Goal: Information Seeking & Learning: Check status

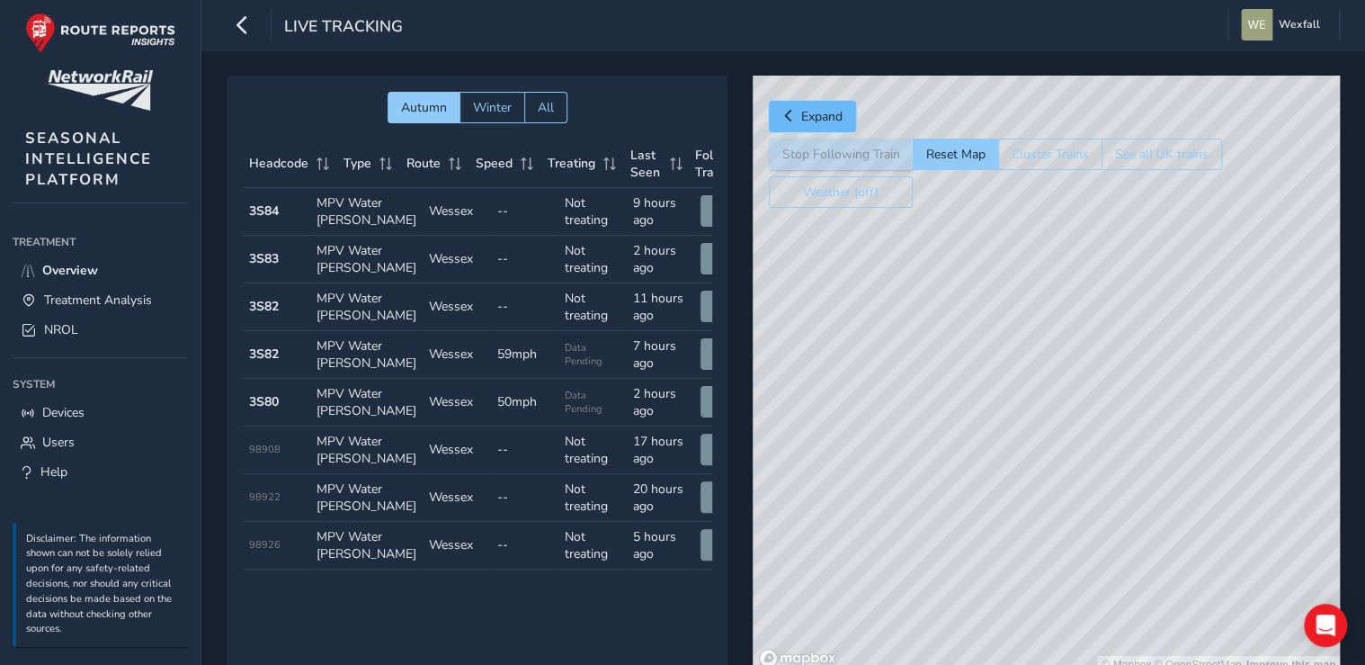
click at [811, 115] on span "Expand" at bounding box center [821, 116] width 41 height 17
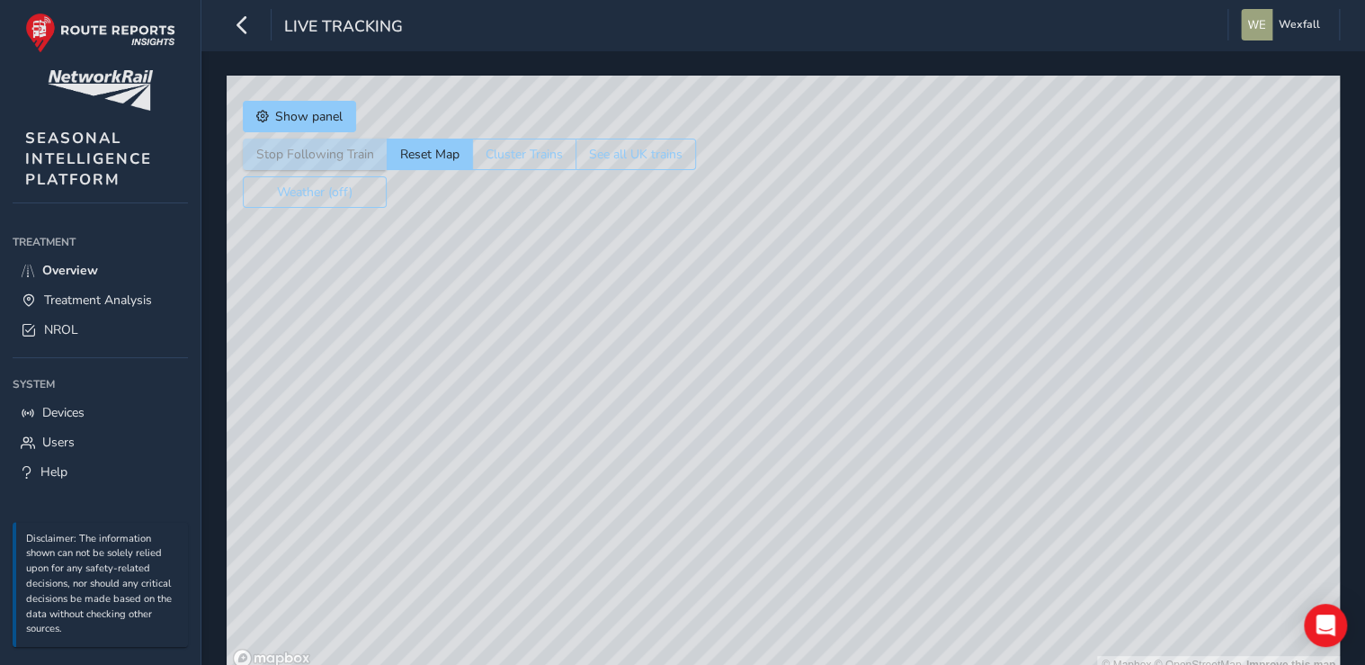
drag, startPoint x: 448, startPoint y: 320, endPoint x: 566, endPoint y: 345, distance: 120.3
click at [566, 345] on div "© Mapbox © OpenStreetMap Improve this map" at bounding box center [784, 375] width 1114 height 598
click at [68, 263] on span "Overview" at bounding box center [70, 270] width 56 height 17
click at [317, 115] on span "Show panel" at bounding box center [308, 116] width 67 height 17
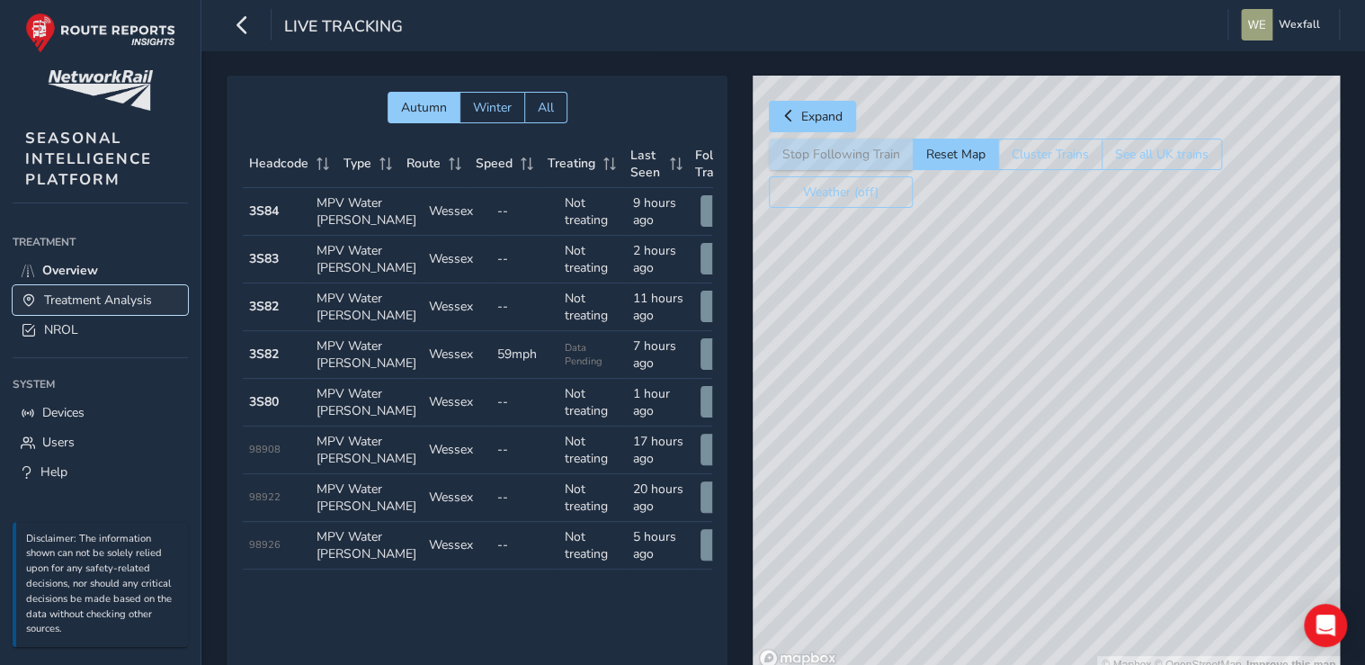
click at [104, 296] on span "Treatment Analysis" at bounding box center [98, 299] width 108 height 17
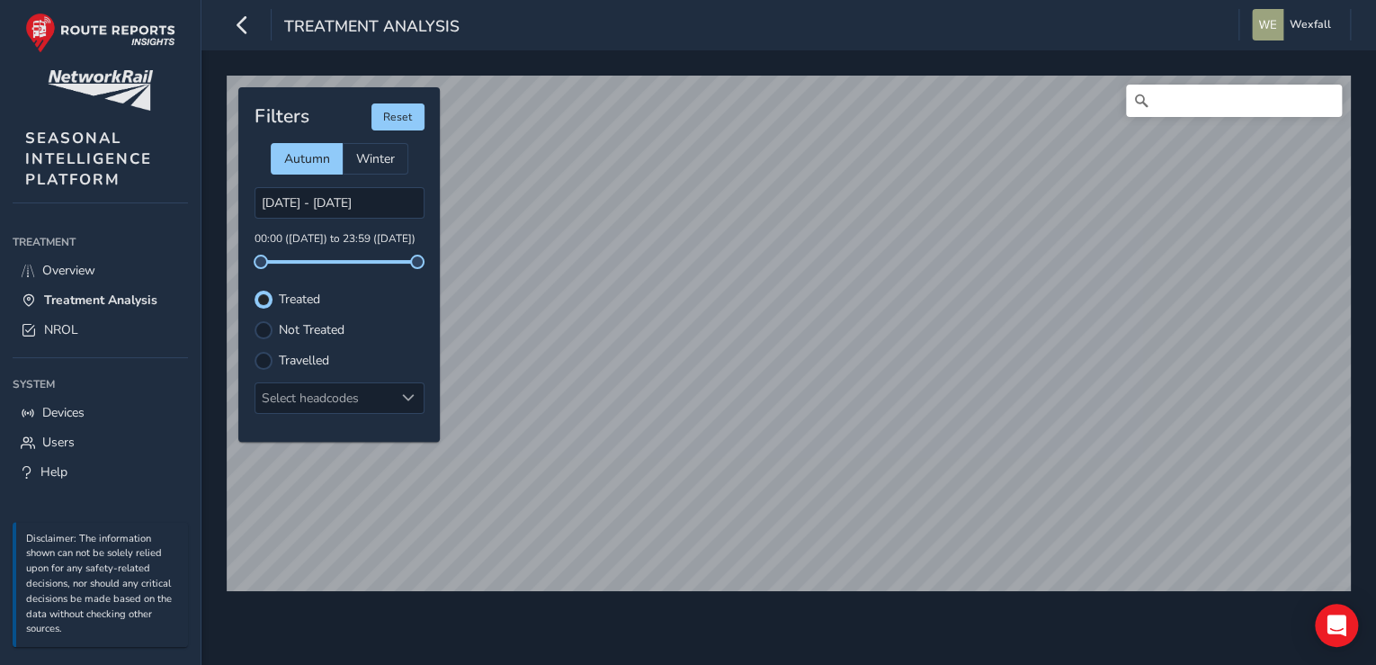
click at [1184, 613] on div "© Mapbox © OpenStreetMap Improve this map Filters Reset Autumn Winter [DATE] - …" at bounding box center [788, 357] width 1175 height 614
click at [964, 599] on div "© Mapbox © OpenStreetMap Improve this map Filters Reset Autumn Winter [DATE] - …" at bounding box center [788, 357] width 1175 height 614
click at [1120, 642] on div "© Mapbox © OpenStreetMap Improve this map Filters Reset Autumn Winter [DATE] - …" at bounding box center [788, 357] width 1175 height 614
click at [554, 648] on div "© Mapbox © OpenStreetMap Improve this map Filters Reset Autumn Winter [DATE] - …" at bounding box center [788, 357] width 1175 height 614
click at [1149, 104] on icon at bounding box center [1141, 101] width 18 height 18
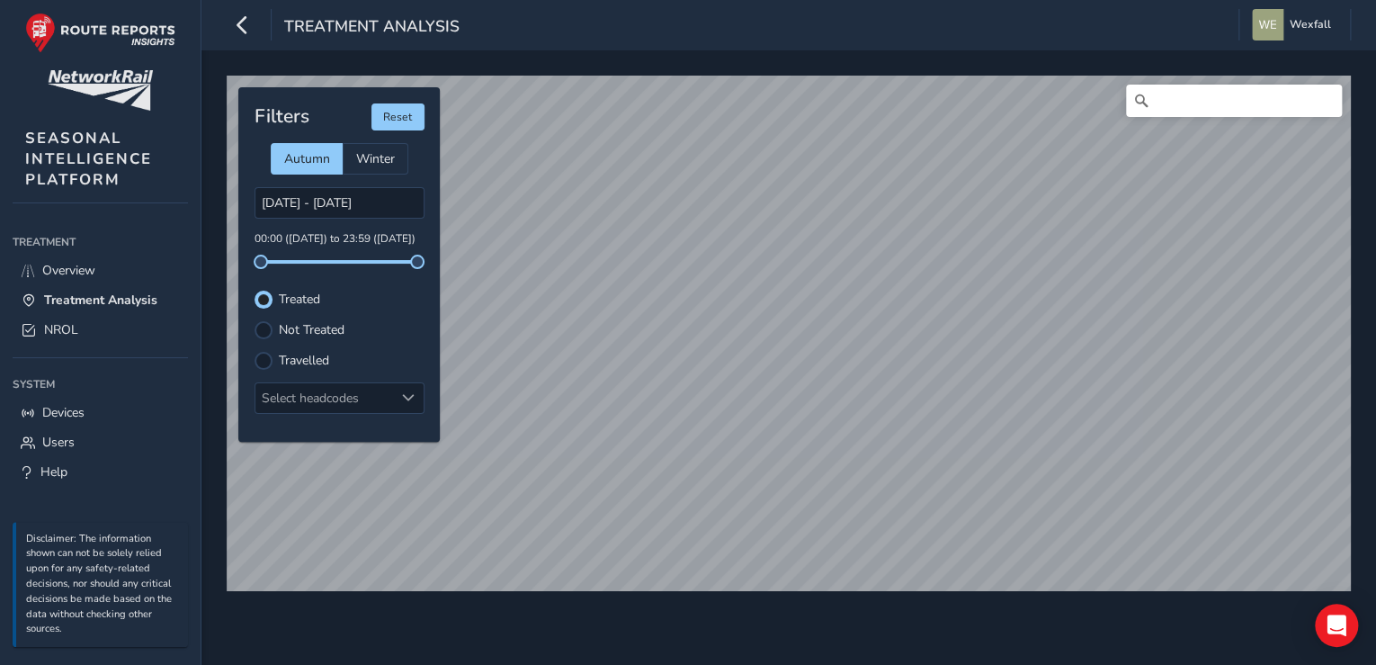
click at [1135, 99] on icon at bounding box center [1141, 100] width 13 height 13
click at [1141, 98] on icon at bounding box center [1141, 101] width 18 height 18
click at [1185, 98] on input "Search" at bounding box center [1234, 101] width 216 height 32
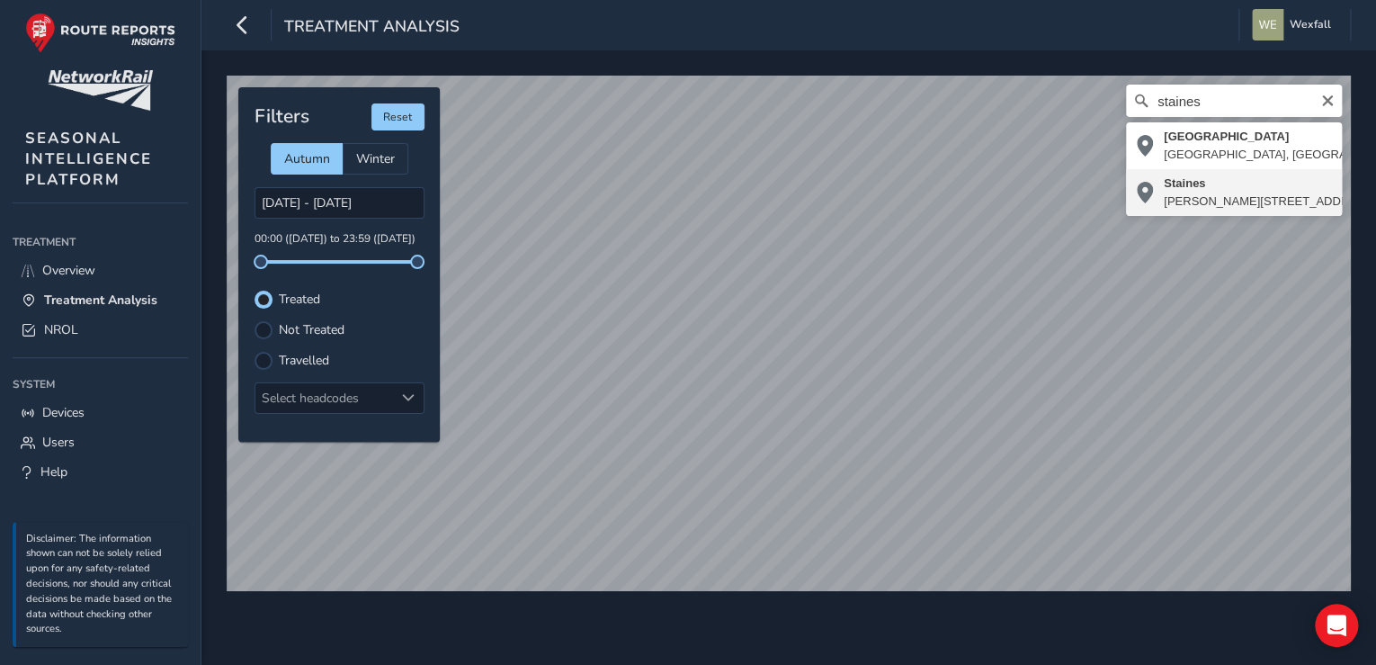
type input "[STREET_ADDRESS][PERSON_NAME]"
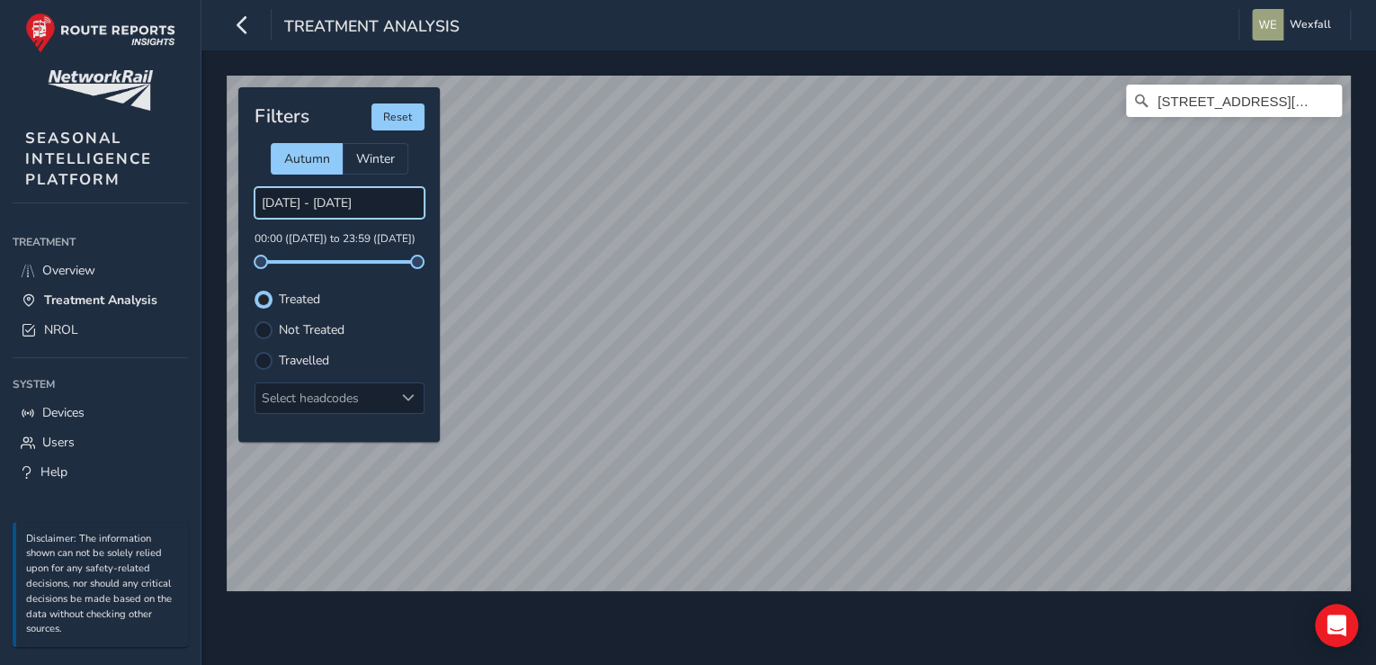
click at [346, 210] on input "[DATE] - [DATE]" at bounding box center [340, 202] width 170 height 31
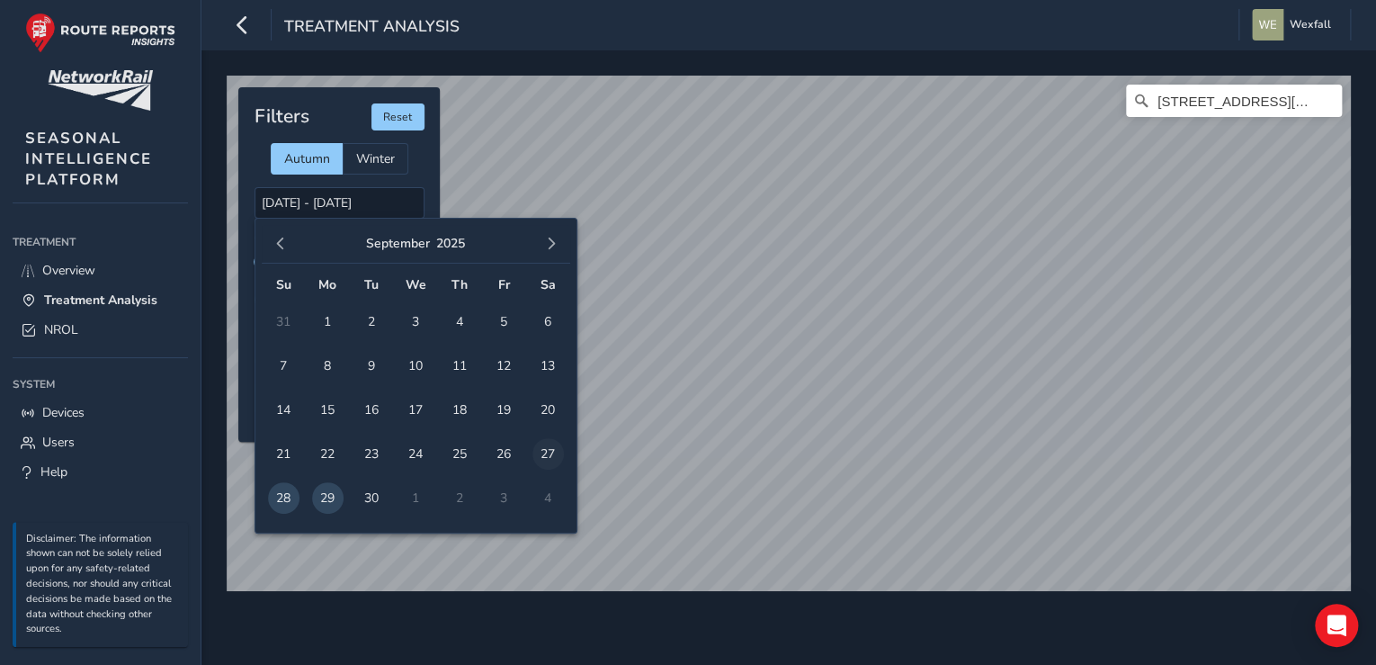
click at [557, 461] on span "27" at bounding box center [547, 453] width 31 height 31
click at [438, 176] on div "Filters Reset Autumn Winter [DATE] - [DATE] 00:00 ([DATE]) to 23:59 ([DATE]) Tr…" at bounding box center [338, 264] width 201 height 354
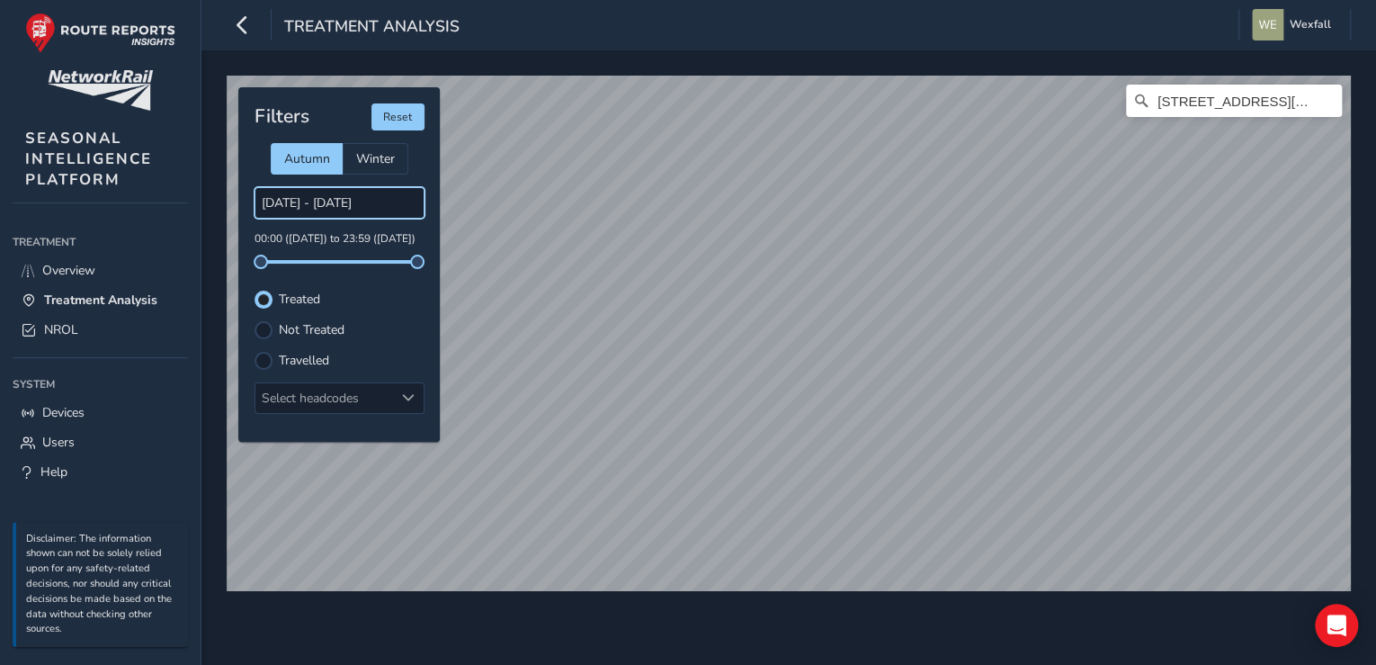
click at [359, 203] on input "[DATE] - [DATE]" at bounding box center [340, 202] width 170 height 31
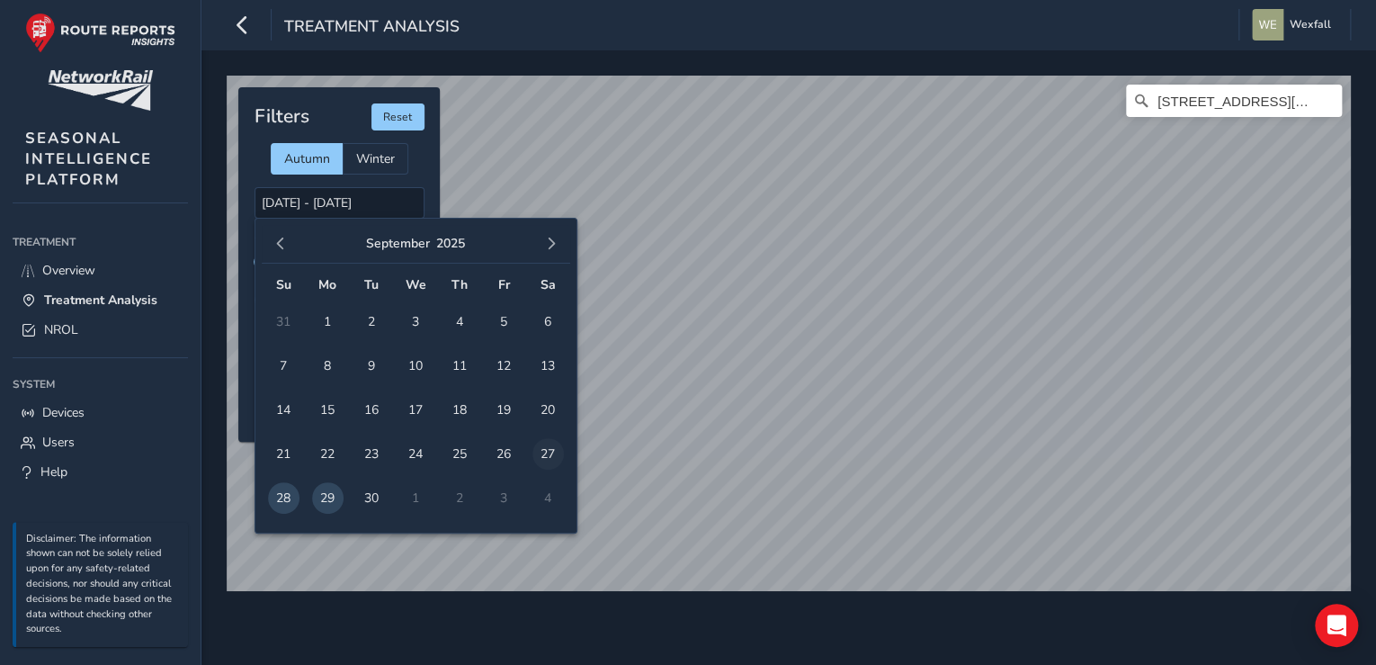
click at [533, 447] on span "27" at bounding box center [547, 453] width 31 height 31
click at [329, 498] on span "29" at bounding box center [327, 497] width 31 height 31
type input "[DATE] - [DATE]"
